Goal: Task Accomplishment & Management: Use online tool/utility

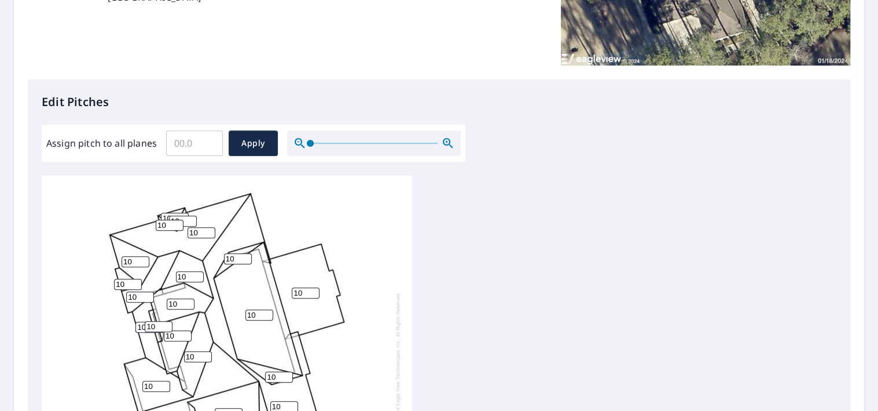
scroll to position [11, 0]
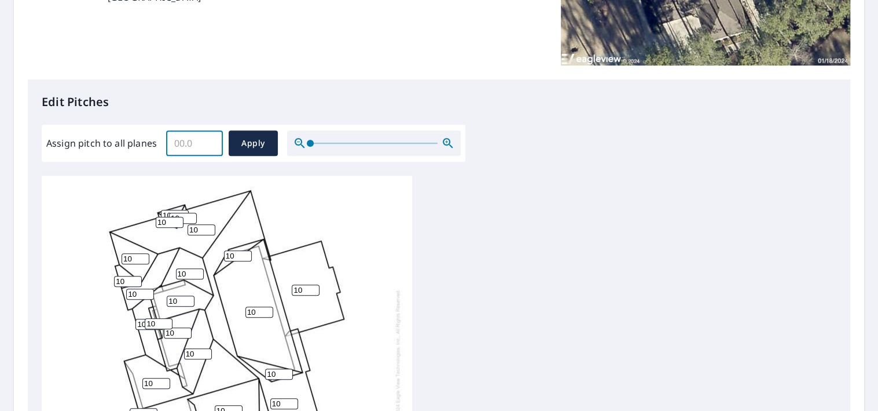
click at [188, 144] on input "Assign pitch to all planes" at bounding box center [194, 143] width 57 height 32
type input "12"
click at [238, 145] on span "Apply" at bounding box center [253, 143] width 31 height 14
type input "12"
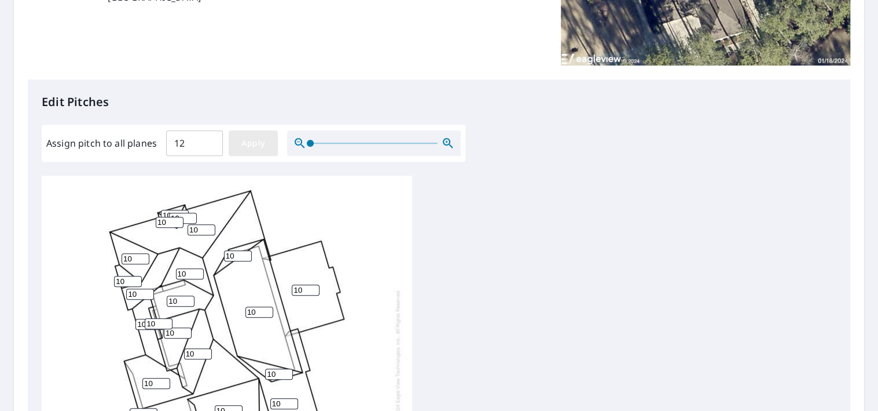
type input "12"
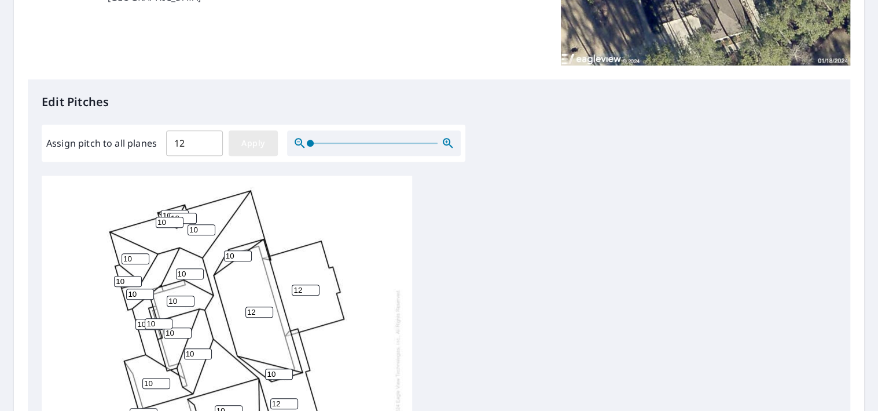
type input "12"
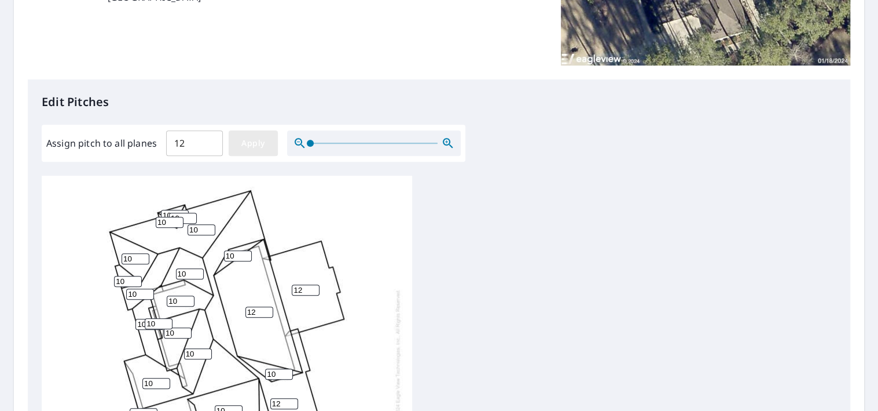
type input "12"
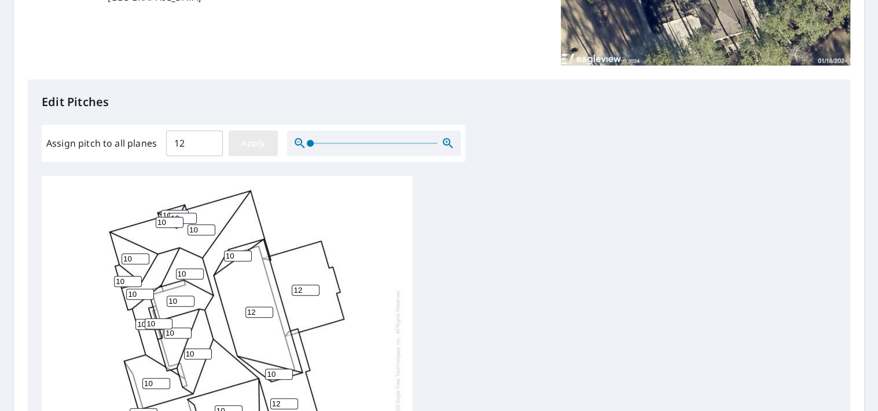
type input "12"
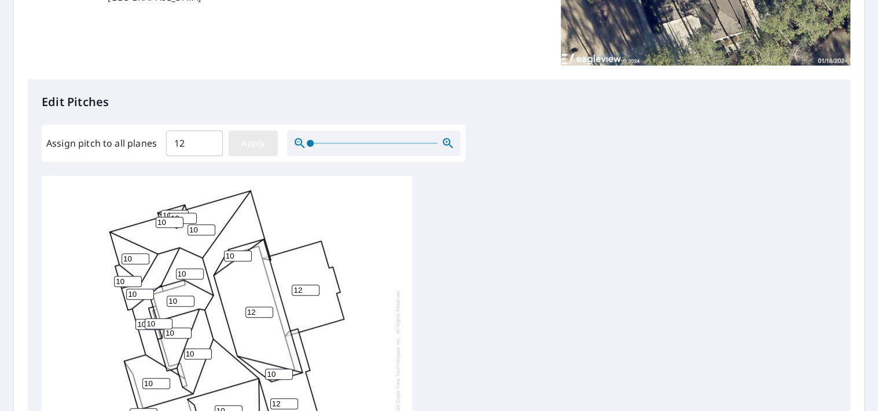
type input "12"
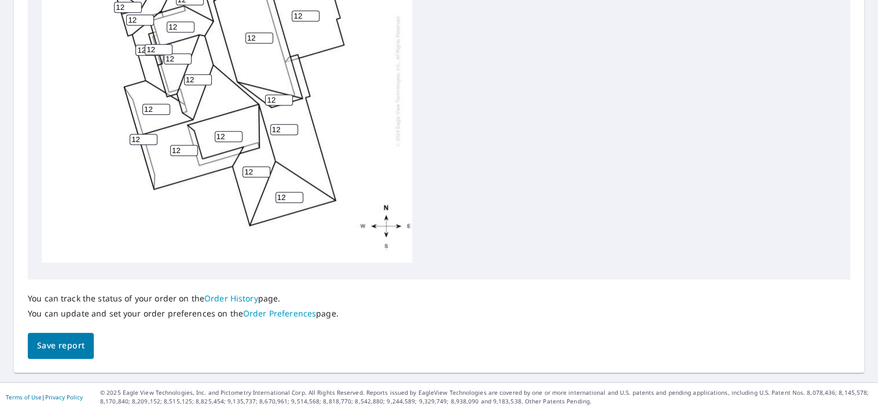
click at [78, 347] on span "Save report" at bounding box center [60, 345] width 47 height 14
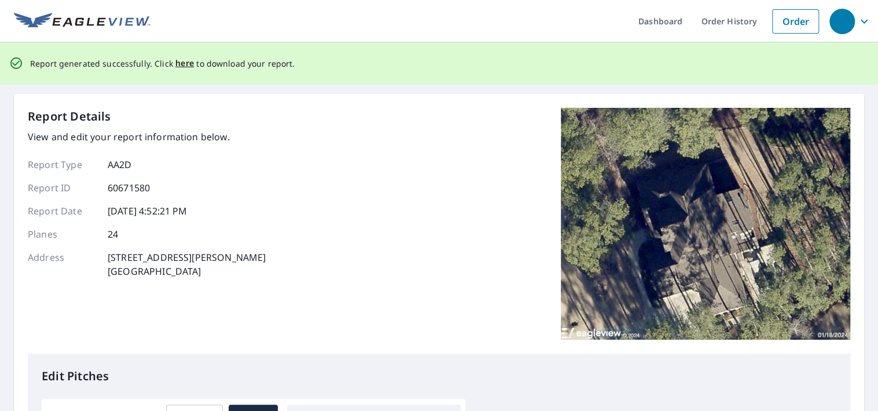
scroll to position [0, 0]
click at [182, 67] on span "here" at bounding box center [184, 63] width 19 height 14
